Goal: Task Accomplishment & Management: Use online tool/utility

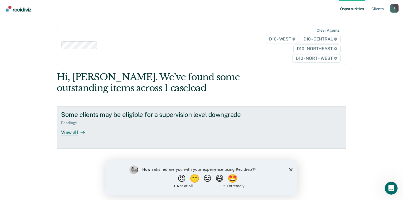
click at [70, 133] on div "View all" at bounding box center [76, 130] width 30 height 10
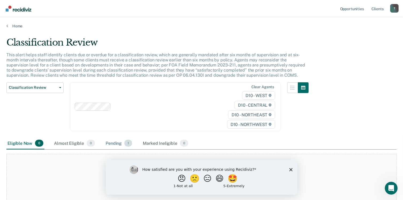
click at [108, 141] on div "Pending 1" at bounding box center [119, 143] width 29 height 12
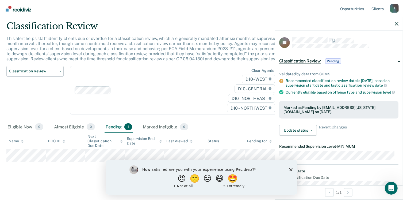
click at [331, 59] on span "Pending" at bounding box center [333, 60] width 16 height 5
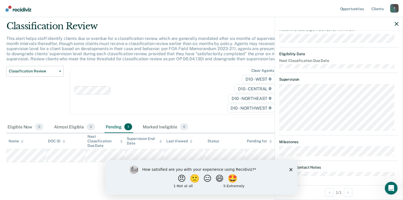
scroll to position [47, 0]
click at [291, 169] on icon "Close survey" at bounding box center [290, 168] width 3 height 3
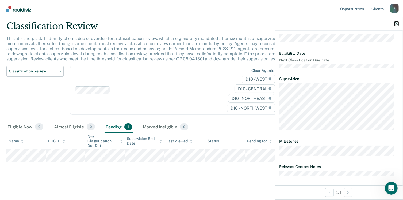
click at [397, 22] on icon "button" at bounding box center [397, 24] width 4 height 4
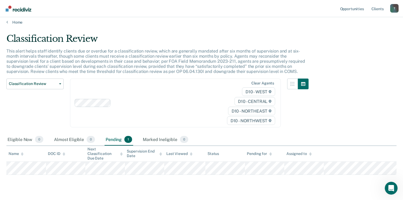
scroll to position [0, 0]
